Goal: Information Seeking & Learning: Learn about a topic

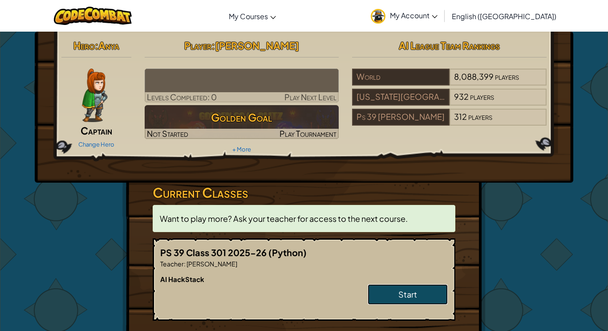
click at [408, 284] on link "Start" at bounding box center [408, 294] width 80 height 20
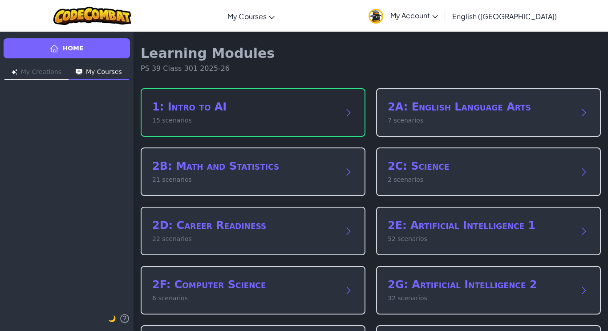
click at [296, 122] on p "15 scenarios" at bounding box center [244, 120] width 184 height 9
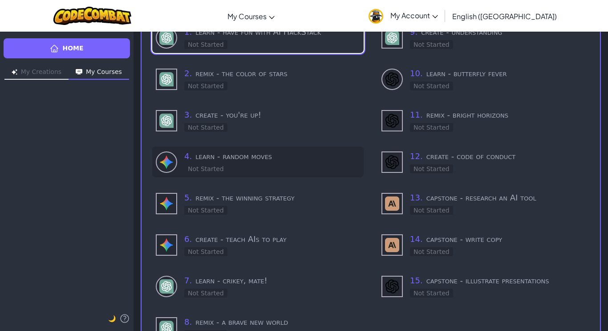
scroll to position [66, 0]
